Goal: Transaction & Acquisition: Purchase product/service

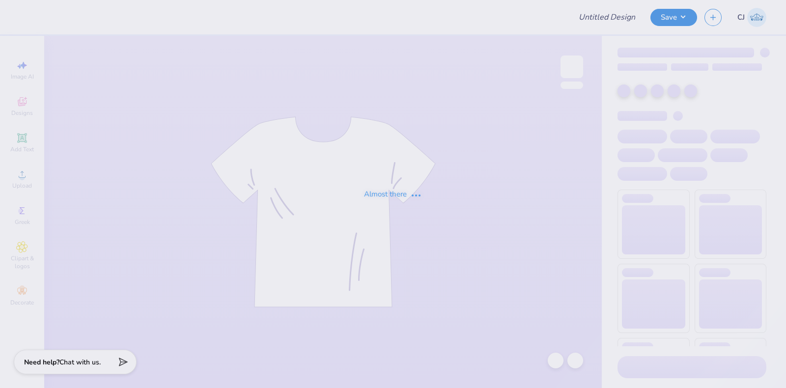
type input "SOC Polo"
type input "50"
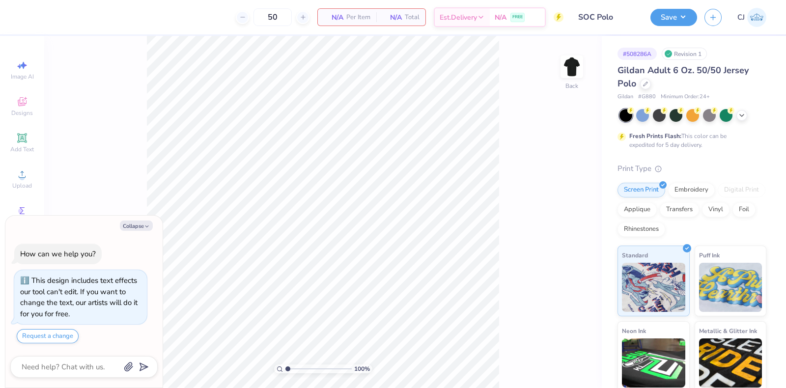
type textarea "x"
click at [718, 198] on div "Digital Print" at bounding box center [742, 190] width 48 height 15
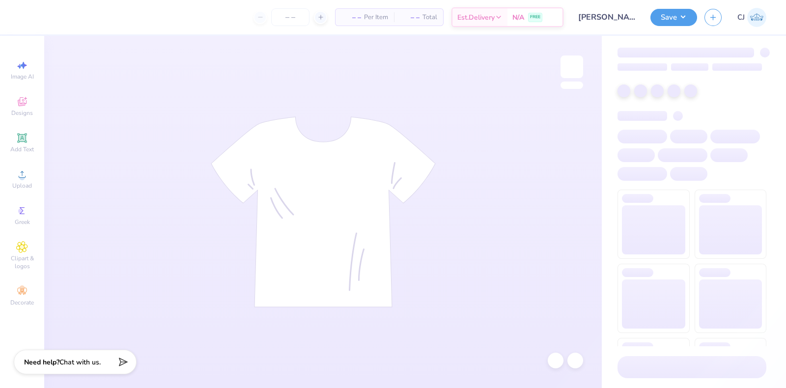
type input "Eric Fox : Tippie"
type input "24"
